Goal: Task Accomplishment & Management: Complete application form

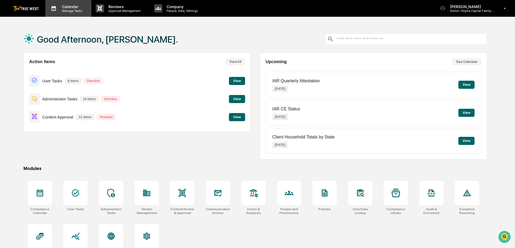
click at [74, 14] on div "Calendar Manage Tasks" at bounding box center [68, 8] width 46 height 17
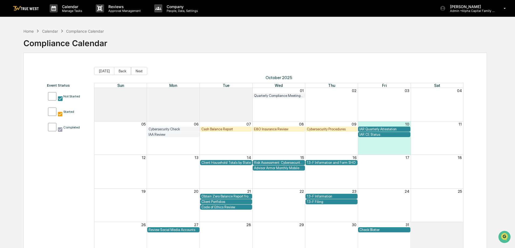
click at [322, 130] on div "Cybersecurity Procedures" at bounding box center [332, 129] width 50 height 4
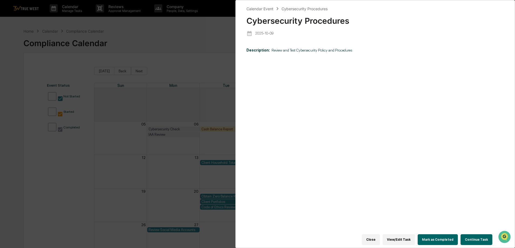
click at [472, 237] on button "Continue Task" at bounding box center [477, 239] width 32 height 11
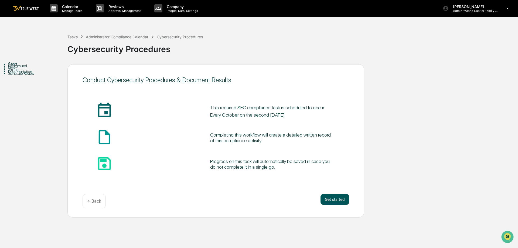
click at [334, 198] on button "Get started" at bounding box center [334, 199] width 29 height 11
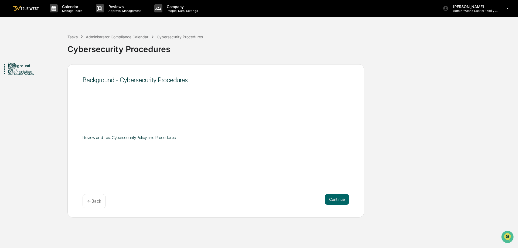
click at [334, 198] on button "Continue" at bounding box center [337, 199] width 24 height 11
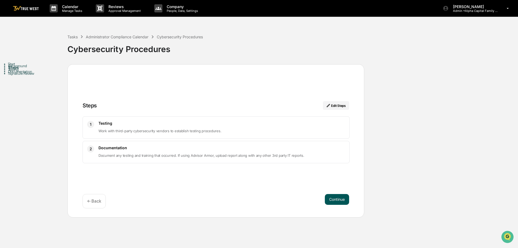
click at [342, 200] on button "Continue" at bounding box center [337, 199] width 24 height 11
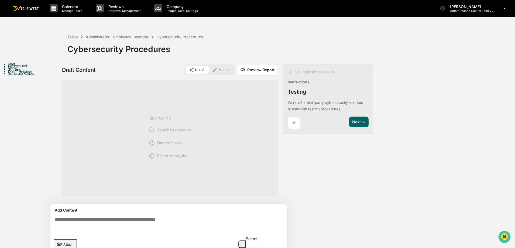
click at [217, 72] on icon at bounding box center [214, 69] width 5 height 5
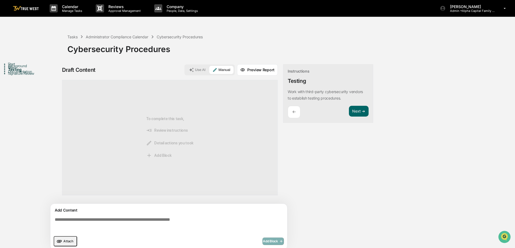
click at [161, 223] on textarea at bounding box center [170, 224] width 235 height 19
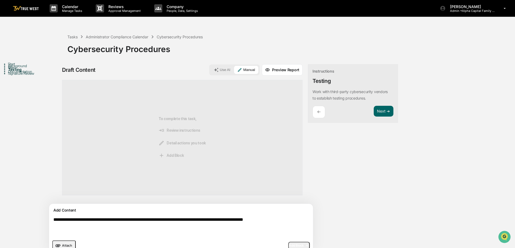
type textarea "**********"
click at [289, 243] on span "Add Block" at bounding box center [299, 245] width 20 height 4
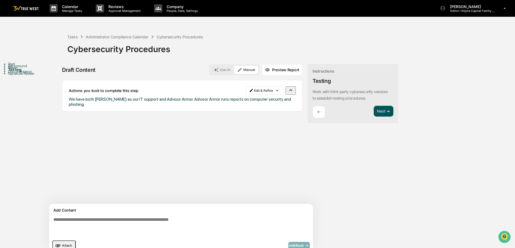
click at [374, 109] on button "Next ➔" at bounding box center [384, 111] width 20 height 11
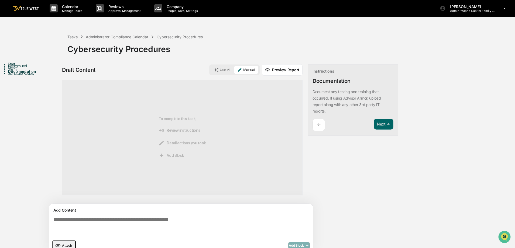
click at [148, 224] on textarea at bounding box center [168, 227] width 235 height 24
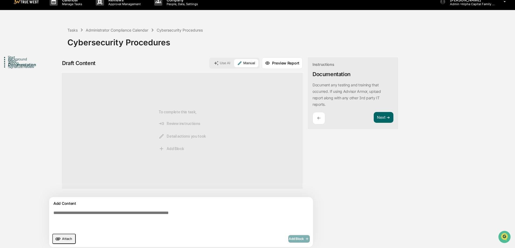
scroll to position [8, 0]
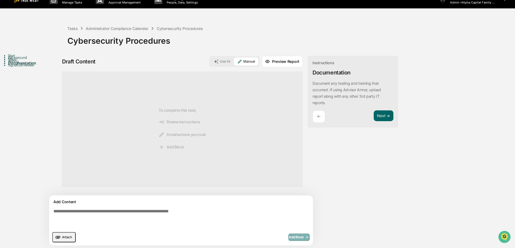
click at [66, 237] on span "Attach" at bounding box center [67, 237] width 10 height 4
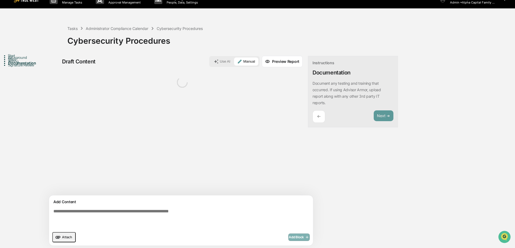
click at [184, 211] on textarea at bounding box center [168, 219] width 235 height 24
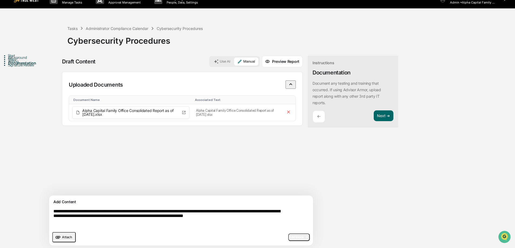
type textarea "**********"
click at [289, 236] on span "Add Block" at bounding box center [299, 237] width 20 height 4
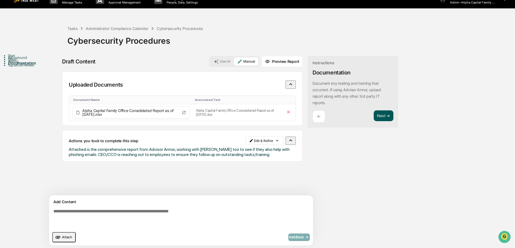
click at [374, 114] on button "Next ➔" at bounding box center [384, 115] width 20 height 11
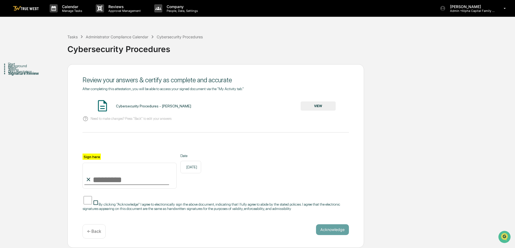
click at [319, 107] on button "VIEW" at bounding box center [318, 105] width 35 height 9
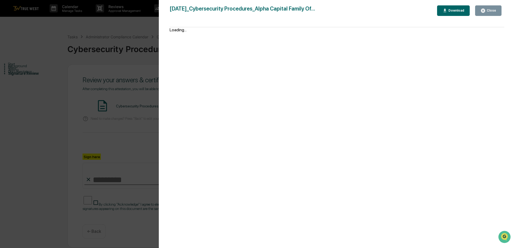
click at [494, 11] on div "Close" at bounding box center [491, 11] width 11 height 4
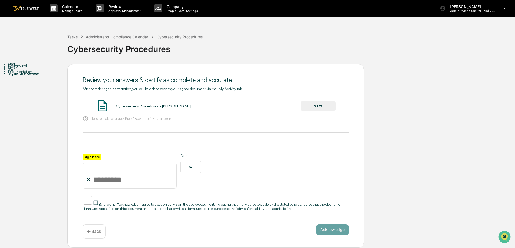
click at [134, 179] on input "Sign here" at bounding box center [130, 176] width 94 height 26
type input "**********"
click at [337, 232] on button "Acknowledge" at bounding box center [332, 229] width 33 height 11
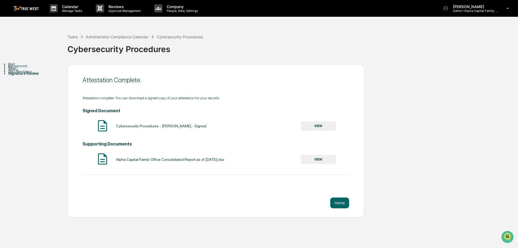
click at [34, 3] on link at bounding box center [29, 8] width 32 height 17
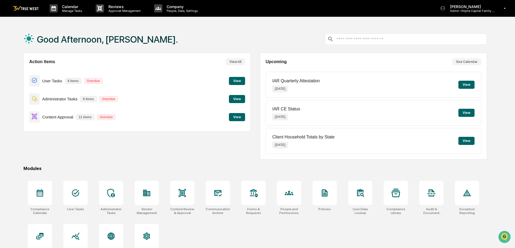
drag, startPoint x: 151, startPoint y: 47, endPoint x: 138, endPoint y: 72, distance: 28.1
click at [151, 47] on div "Good Afternoon, [PERSON_NAME]." at bounding box center [255, 39] width 464 height 27
click at [58, 7] on p "Calendar" at bounding box center [71, 6] width 27 height 5
click at [65, 11] on p "Manage Tasks" at bounding box center [71, 11] width 27 height 4
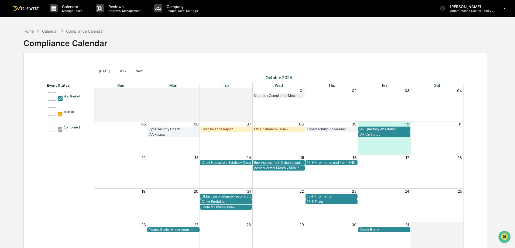
click at [241, 127] on div "Cash Balance Report" at bounding box center [226, 129] width 50 height 4
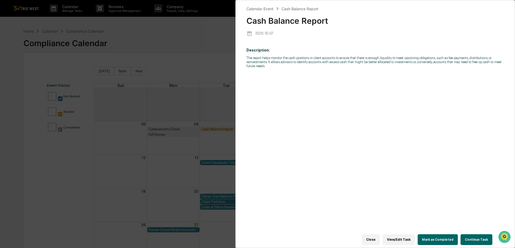
click at [466, 236] on button "Continue Task" at bounding box center [477, 239] width 32 height 11
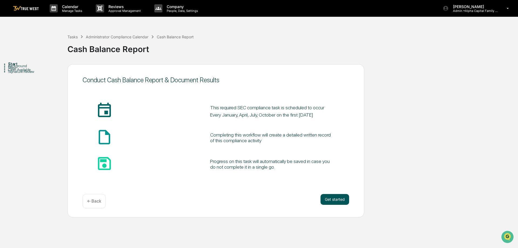
click at [331, 200] on button "Get started" at bounding box center [334, 199] width 29 height 11
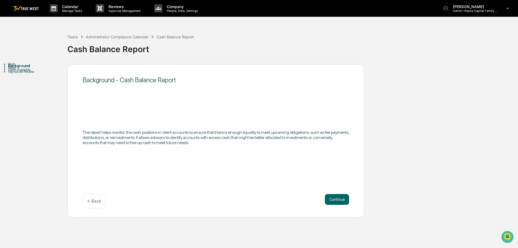
click at [331, 200] on button "Continue" at bounding box center [337, 199] width 24 height 11
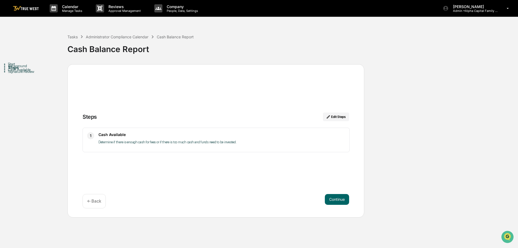
click at [331, 200] on button "Continue" at bounding box center [337, 199] width 24 height 11
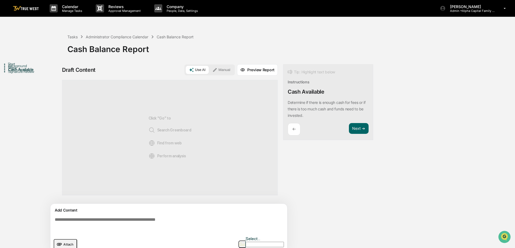
click at [217, 68] on icon at bounding box center [214, 69] width 5 height 5
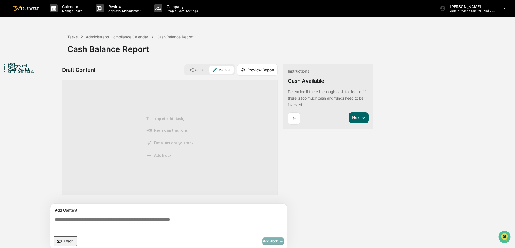
click at [214, 222] on textarea at bounding box center [170, 224] width 235 height 19
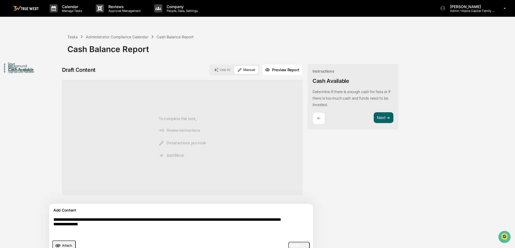
type textarea "**********"
click at [289, 243] on span "Add Block" at bounding box center [299, 245] width 20 height 4
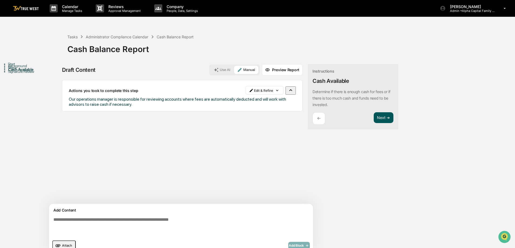
click at [374, 120] on button "Next ➔" at bounding box center [384, 117] width 20 height 11
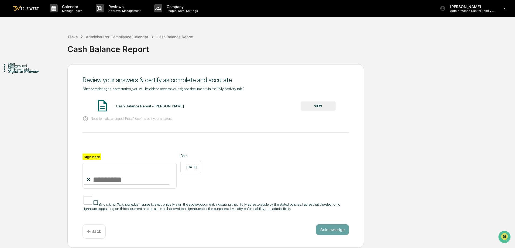
click at [327, 104] on button "VIEW" at bounding box center [318, 105] width 35 height 9
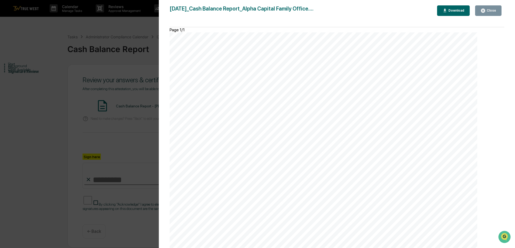
drag, startPoint x: 485, startPoint y: 11, endPoint x: 438, endPoint y: 47, distance: 59.4
click at [485, 11] on icon "button" at bounding box center [483, 11] width 4 height 4
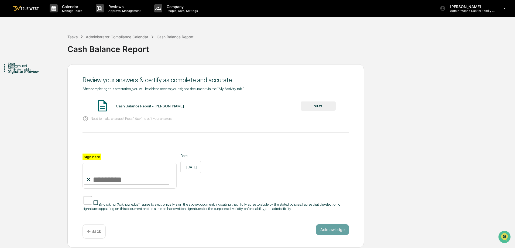
drag, startPoint x: 124, startPoint y: 174, endPoint x: 123, endPoint y: 184, distance: 10.3
click at [124, 174] on input "Sign here" at bounding box center [130, 176] width 94 height 26
type input "**********"
click at [327, 232] on button "Acknowledge" at bounding box center [332, 229] width 33 height 11
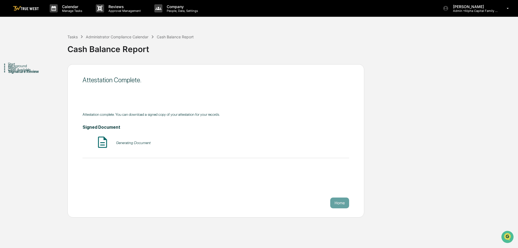
click at [389, 119] on div "Start Background Steps Cash Available Signature Review Attestation Complete. At…" at bounding box center [259, 140] width 512 height 153
click at [31, 11] on img at bounding box center [26, 8] width 26 height 5
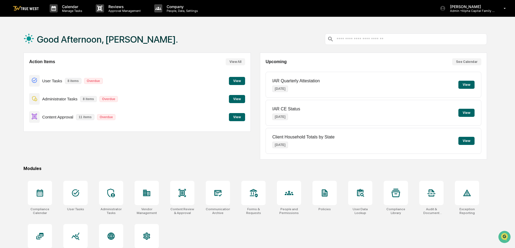
click at [234, 101] on button "View" at bounding box center [237, 99] width 16 height 8
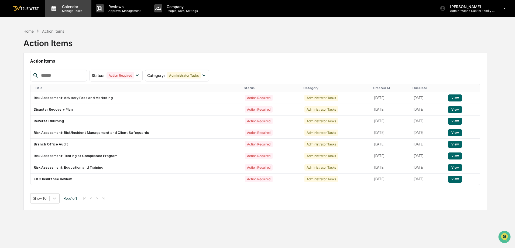
click at [63, 9] on p "Manage Tasks" at bounding box center [71, 11] width 27 height 4
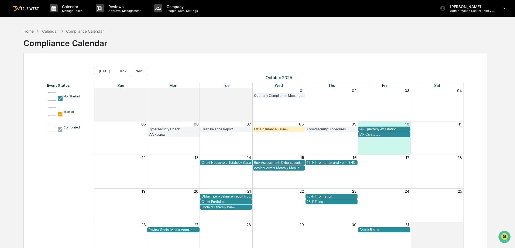
click at [116, 71] on button "Back" at bounding box center [122, 71] width 17 height 8
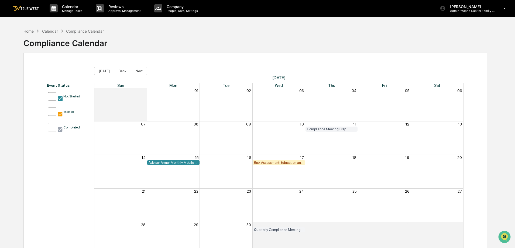
click at [118, 74] on button "Back" at bounding box center [122, 71] width 17 height 8
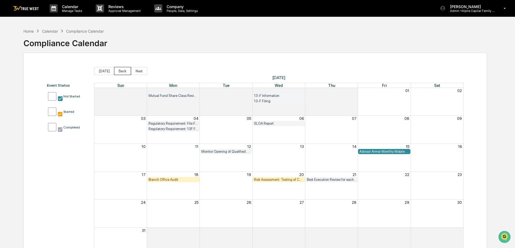
click at [118, 73] on button "Back" at bounding box center [122, 71] width 17 height 8
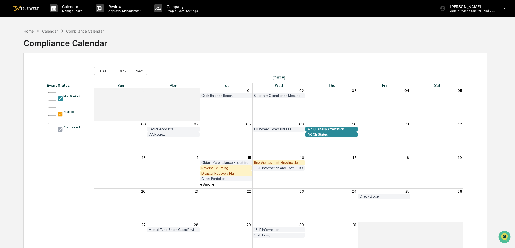
click at [214, 174] on div "Disaster Recovery Plan" at bounding box center [226, 173] width 50 height 4
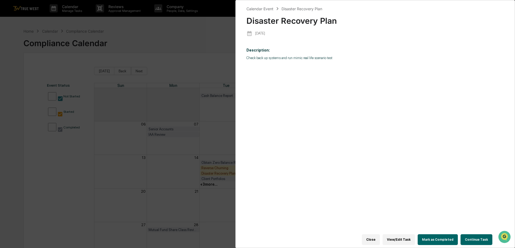
click at [372, 238] on button "Close" at bounding box center [371, 239] width 18 height 11
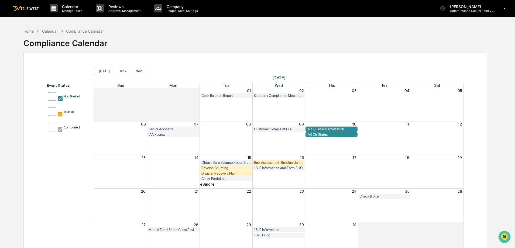
click at [186, 58] on div "Event Status Not Started Started Completed [DATE] Back Next [DATE] Sun Mon Tue …" at bounding box center [255, 161] width 464 height 217
